Goal: Transaction & Acquisition: Purchase product/service

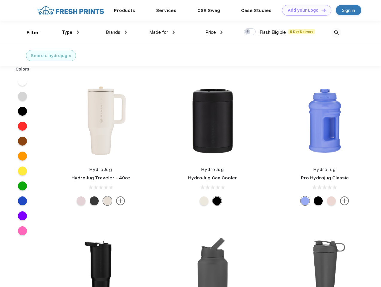
click at [305, 10] on link "Add your Logo Design Tool" at bounding box center [306, 10] width 49 height 10
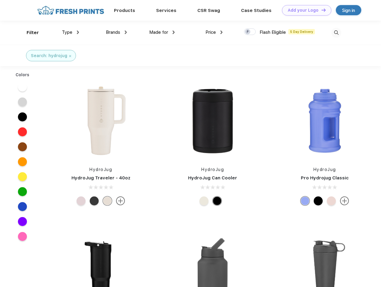
click at [0, 0] on div "Design Tool" at bounding box center [0, 0] width 0 height 0
click at [321, 10] on link "Add your Logo Design Tool" at bounding box center [306, 10] width 49 height 10
click at [29, 33] on div "Filter" at bounding box center [33, 32] width 12 height 7
click at [71, 32] on span "Type" at bounding box center [67, 32] width 10 height 5
click at [116, 32] on span "Brands" at bounding box center [113, 32] width 14 height 5
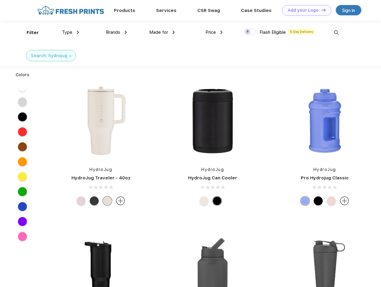
click at [162, 32] on span "Made for" at bounding box center [158, 32] width 19 height 5
click at [214, 32] on span "Price" at bounding box center [211, 32] width 10 height 5
click at [250, 32] on div at bounding box center [250, 31] width 12 height 7
click at [248, 32] on input "checkbox" at bounding box center [246, 30] width 4 height 4
click at [336, 33] on img at bounding box center [337, 33] width 10 height 10
